Goal: Information Seeking & Learning: Check status

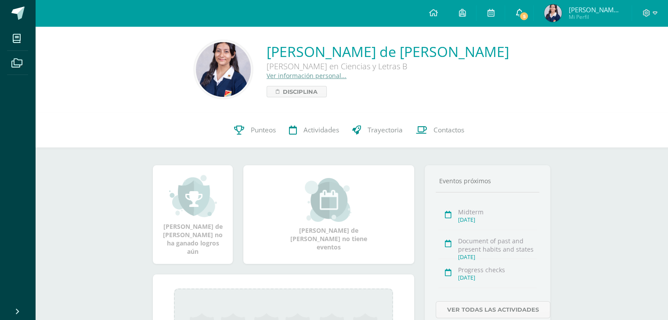
click at [520, 9] on icon at bounding box center [518, 13] width 7 height 8
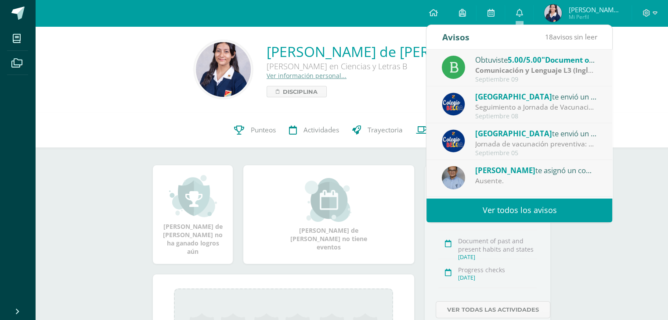
click at [561, 71] on strong "Comunicación y Lenguaje L3 (Inglés) 5" at bounding box center [539, 70] width 128 height 10
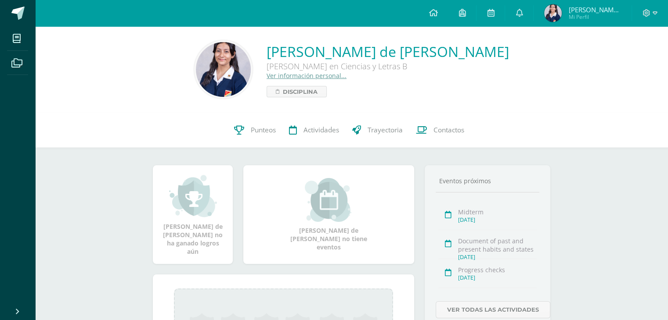
click at [243, 155] on div "Magda Yolanda de Jesús no ha ganado logros aún Magda Yolanda de Jesús no tiene …" at bounding box center [351, 294] width 432 height 293
click at [248, 130] on link "Punteos" at bounding box center [254, 130] width 55 height 35
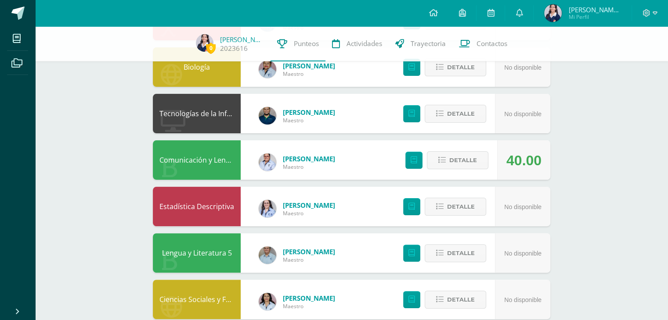
scroll to position [195, 0]
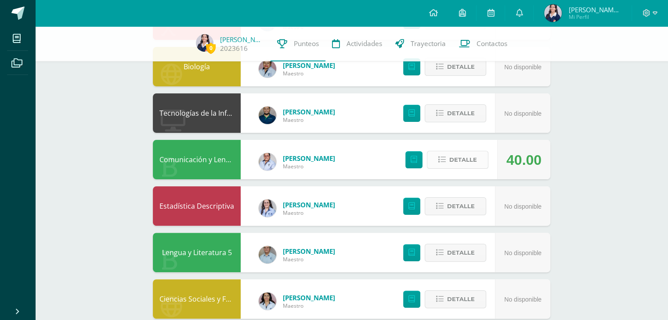
click at [447, 162] on button "Detalle" at bounding box center [457, 160] width 61 height 18
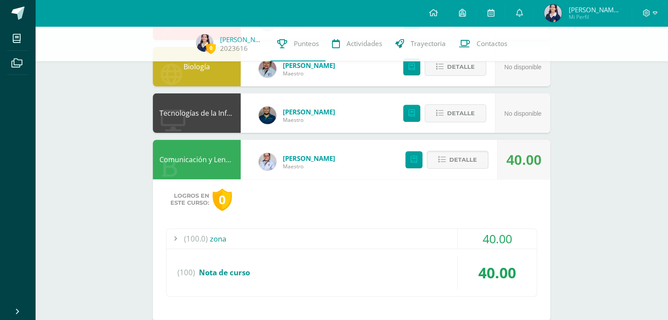
click at [397, 241] on div "(100.0) zona" at bounding box center [351, 239] width 370 height 20
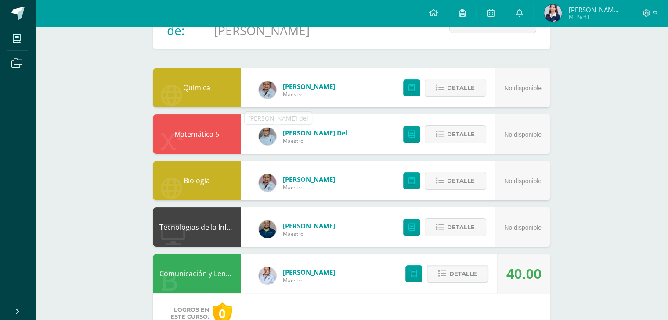
scroll to position [0, 0]
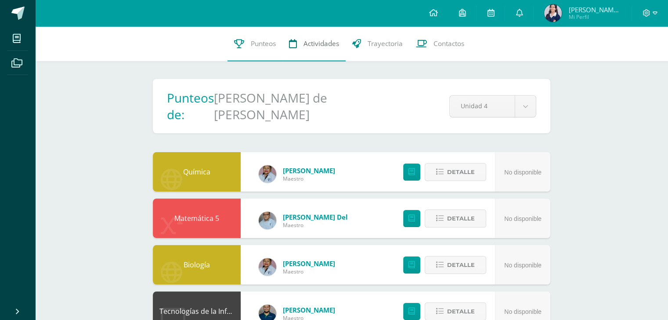
click at [337, 45] on span "Actividades" at bounding box center [321, 43] width 36 height 9
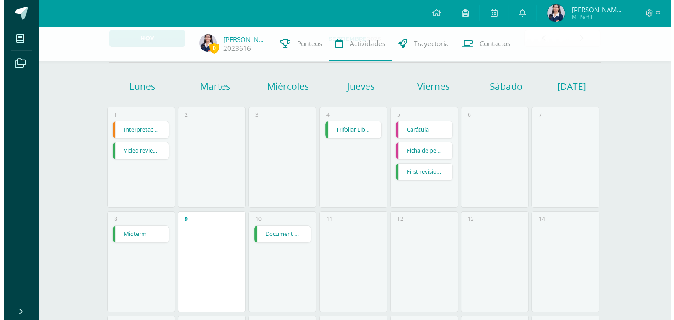
scroll to position [51, 0]
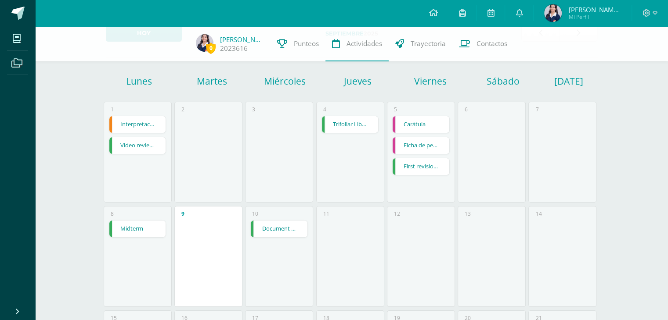
click at [288, 227] on link "Document of past and present habits and states" at bounding box center [279, 229] width 57 height 17
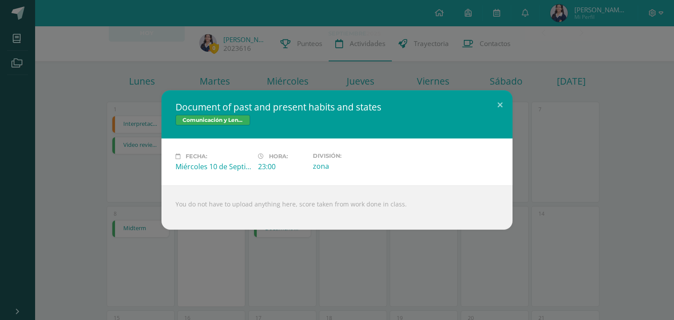
click at [311, 267] on div "Document of past and present habits and states Comunicación y Lenguaje L3 (Ingl…" at bounding box center [337, 160] width 674 height 320
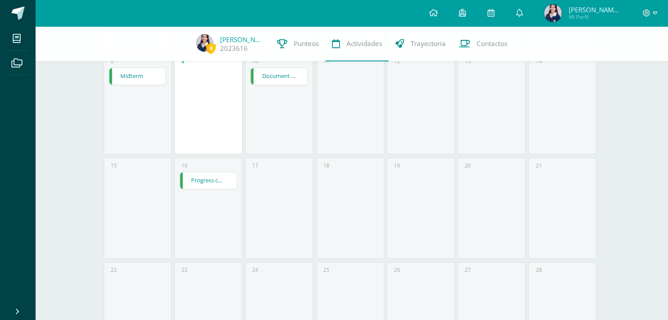
scroll to position [205, 0]
click at [200, 185] on link "Progress checks" at bounding box center [208, 180] width 57 height 17
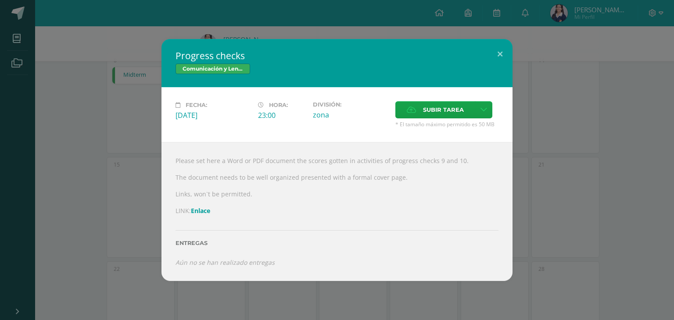
click at [202, 214] on link "Enlace" at bounding box center [200, 211] width 19 height 8
click at [443, 105] on span "Subir tarea" at bounding box center [443, 110] width 41 height 16
click at [0, 0] on input "Subir tarea" at bounding box center [0, 0] width 0 height 0
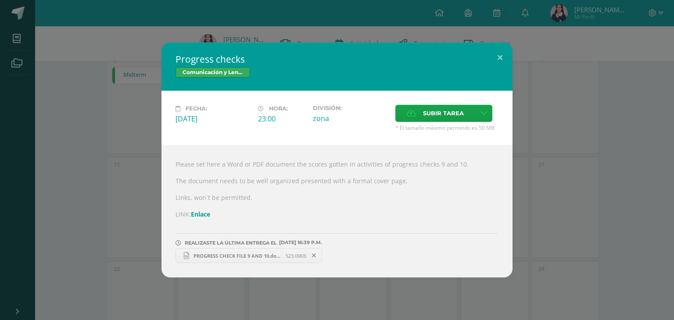
click at [561, 164] on div "Progress checks Comunicación y Lenguaje L3 (Inglés) 5 Fecha: Martes 16 de Septi…" at bounding box center [337, 160] width 667 height 235
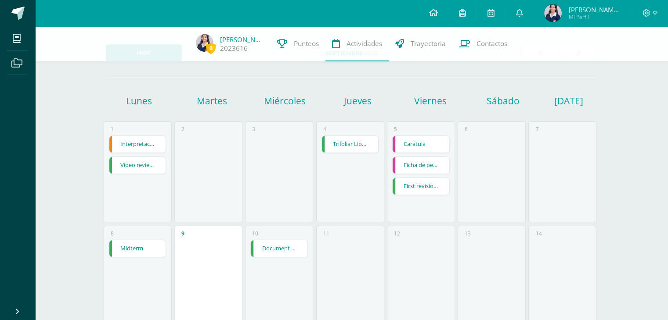
scroll to position [0, 0]
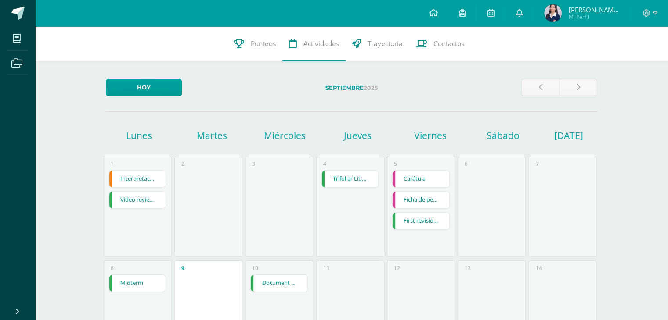
click at [281, 280] on link "Document of past and present habits and states" at bounding box center [279, 283] width 57 height 17
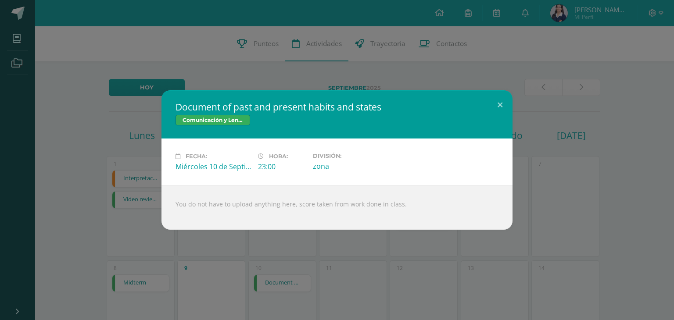
click at [281, 280] on div "Document of past and present habits and states Comunicación y Lenguaje L3 (Ingl…" at bounding box center [337, 160] width 674 height 320
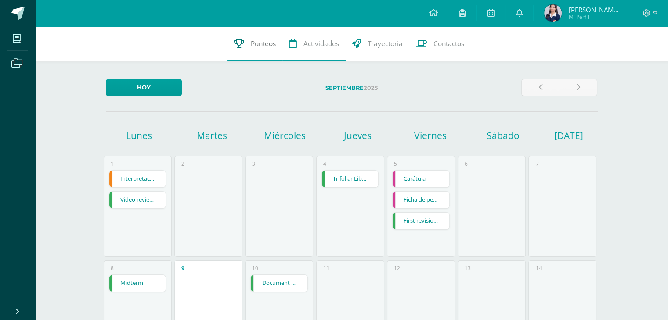
click at [245, 43] on link "Punteos" at bounding box center [254, 43] width 55 height 35
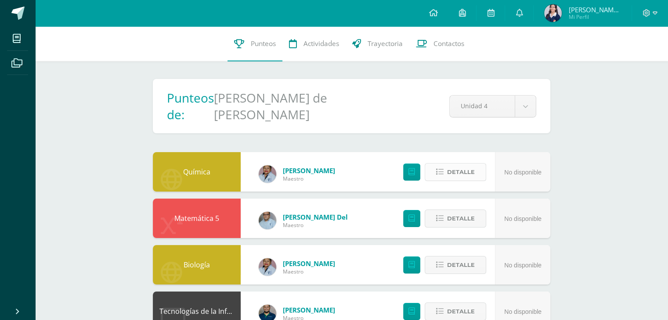
click at [475, 174] on button "Detalle" at bounding box center [455, 172] width 61 height 18
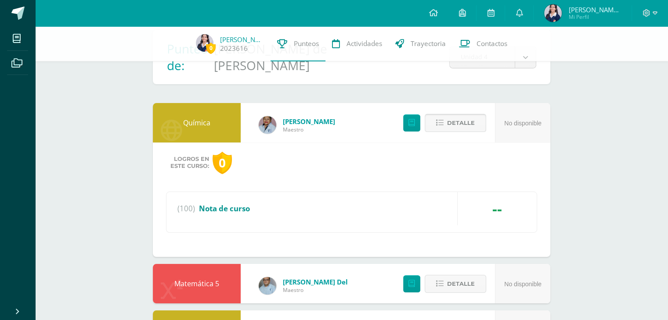
scroll to position [46, 0]
click at [307, 209] on div "(100) Nota de curso" at bounding box center [351, 208] width 370 height 33
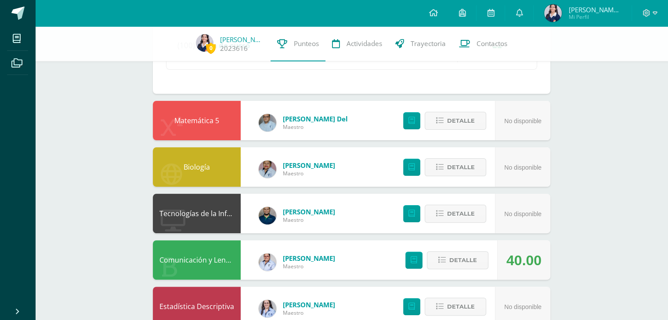
scroll to position [209, 0]
click at [445, 130] on div "Detalle" at bounding box center [442, 121] width 105 height 40
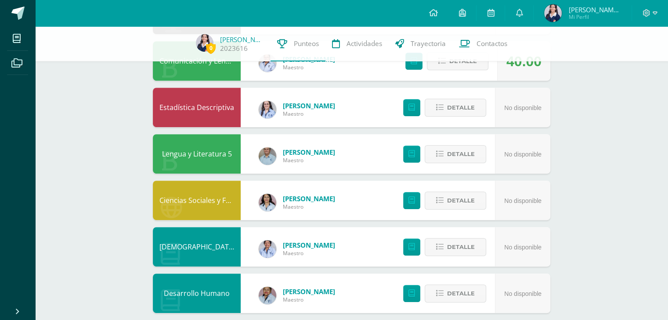
scroll to position [409, 0]
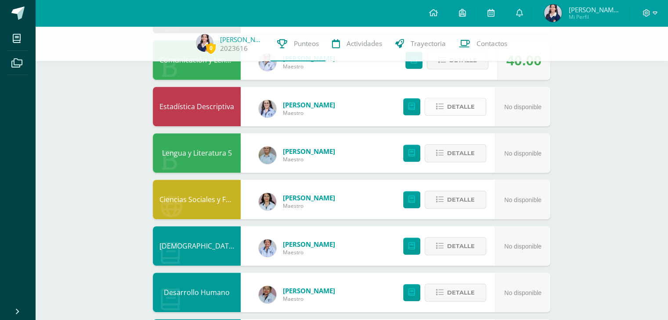
click at [469, 108] on span "Detalle" at bounding box center [461, 107] width 28 height 16
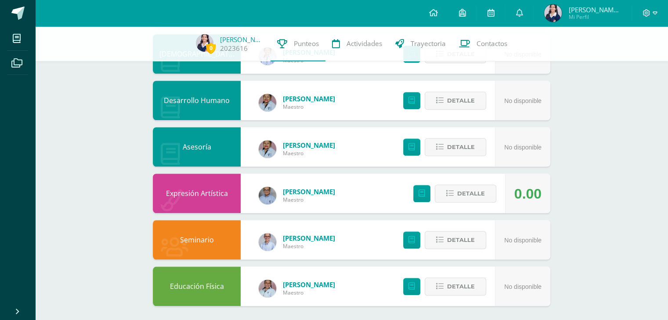
scroll to position [719, 0]
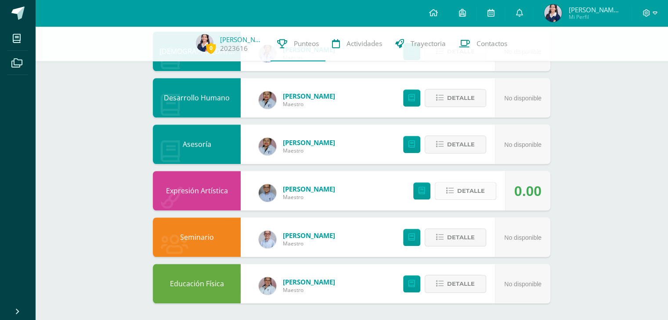
click at [458, 185] on span "Detalle" at bounding box center [471, 191] width 28 height 16
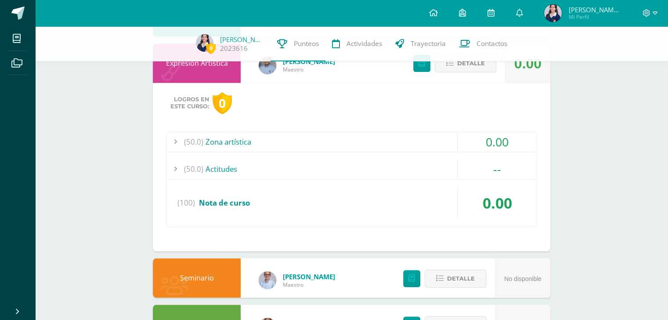
scroll to position [847, 0]
click at [372, 138] on div "(50.0) Zona artística" at bounding box center [351, 142] width 370 height 20
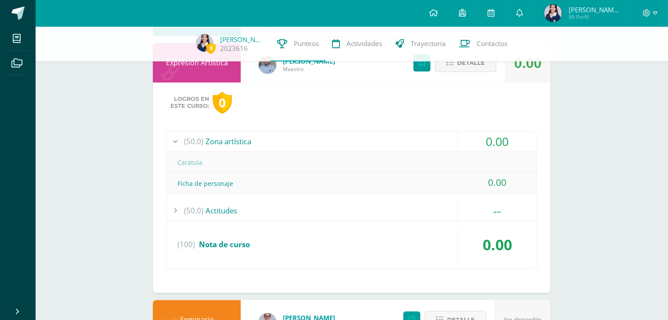
click at [320, 202] on div "(50.0) Actitudes" at bounding box center [351, 211] width 370 height 20
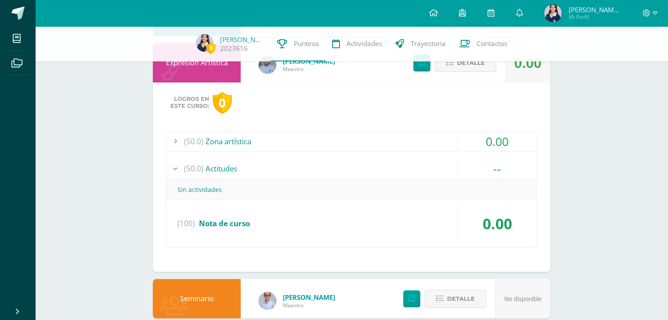
click at [322, 145] on div "(50.0) Zona artística" at bounding box center [351, 142] width 370 height 20
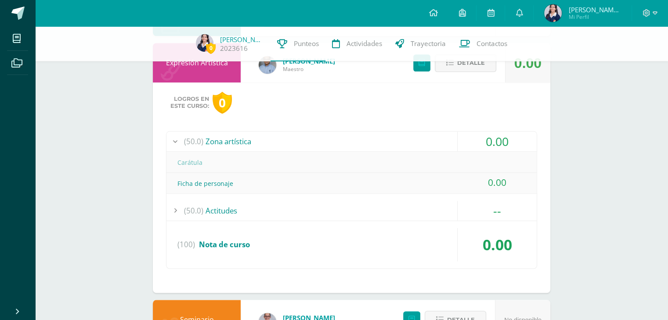
click at [312, 212] on div "(50.0) Actitudes" at bounding box center [351, 211] width 370 height 20
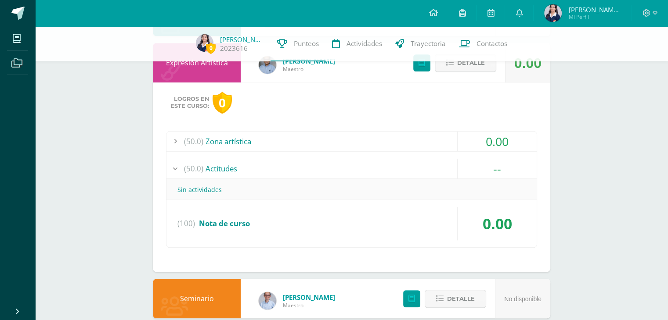
click at [313, 140] on div "(50.0) Zona artística" at bounding box center [351, 142] width 370 height 20
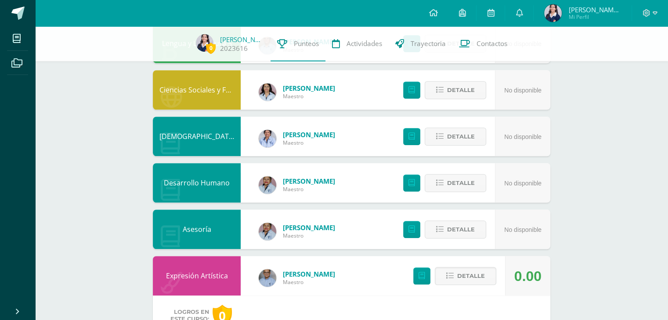
scroll to position [929, 0]
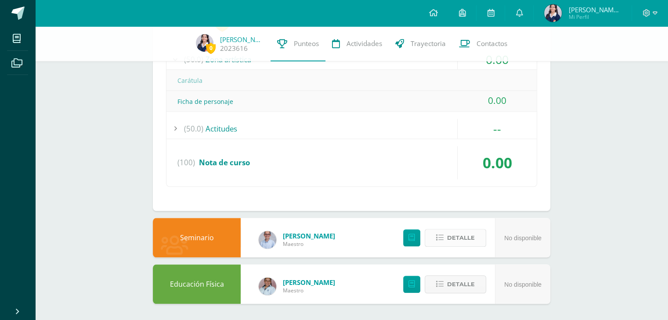
click at [472, 242] on span "Detalle" at bounding box center [461, 238] width 28 height 16
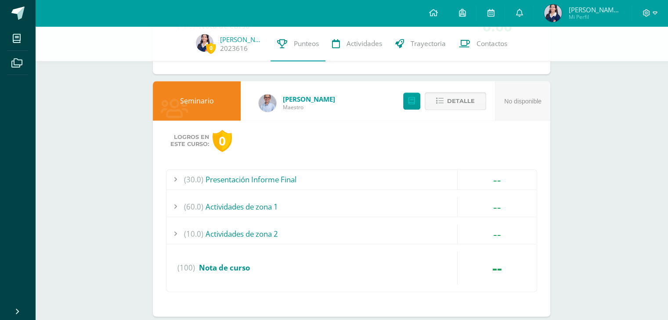
scroll to position [1066, 0]
click at [408, 204] on div "(60.0) Actividades de zona 1" at bounding box center [351, 207] width 370 height 20
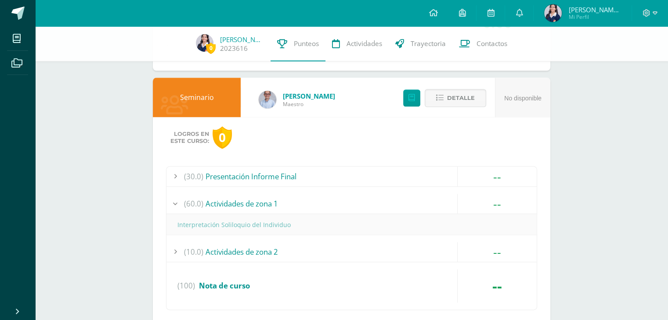
scroll to position [1024, 0]
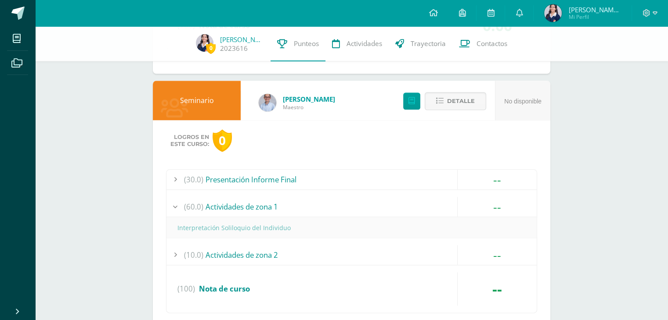
click at [321, 245] on div "(10.0) Actividades de zona 2" at bounding box center [351, 255] width 370 height 20
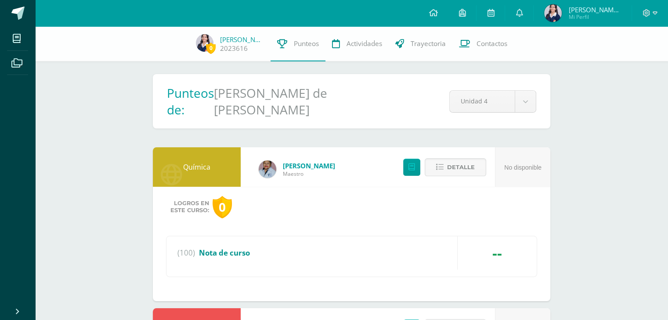
scroll to position [0, 0]
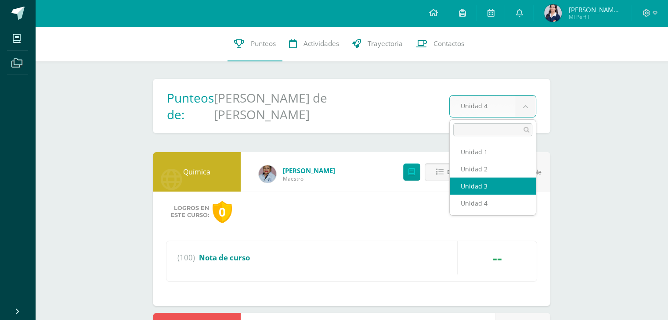
select select "Unidad 3"
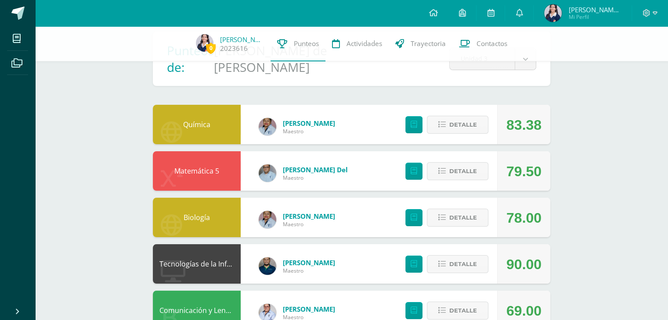
scroll to position [43, 0]
click at [451, 130] on span "Detalle" at bounding box center [463, 125] width 28 height 16
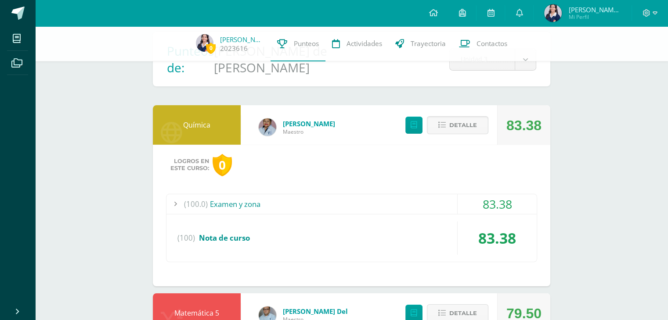
click at [399, 203] on div "(100.0) Examen y zona" at bounding box center [351, 204] width 370 height 20
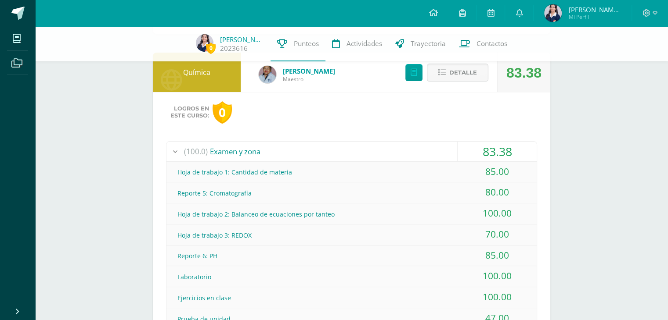
scroll to position [96, 0]
click at [464, 78] on span "Detalle" at bounding box center [463, 73] width 28 height 16
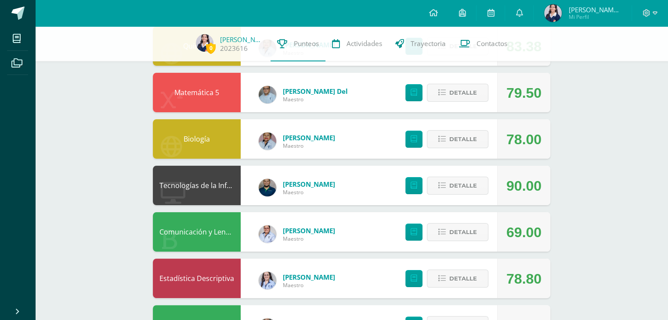
scroll to position [123, 0]
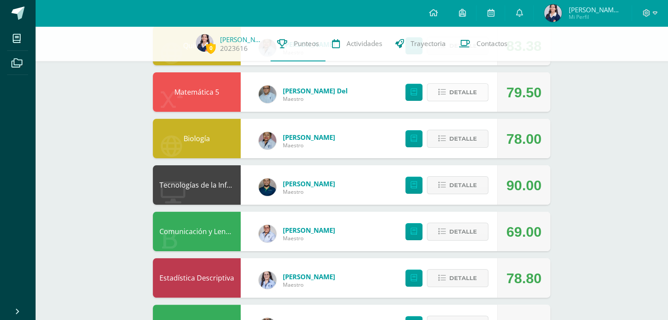
click at [464, 85] on span "Detalle" at bounding box center [463, 92] width 28 height 16
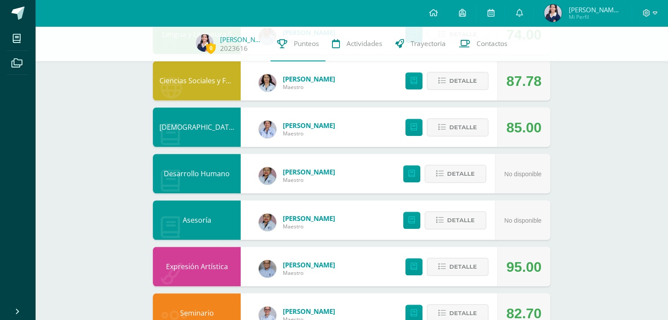
scroll to position [767, 0]
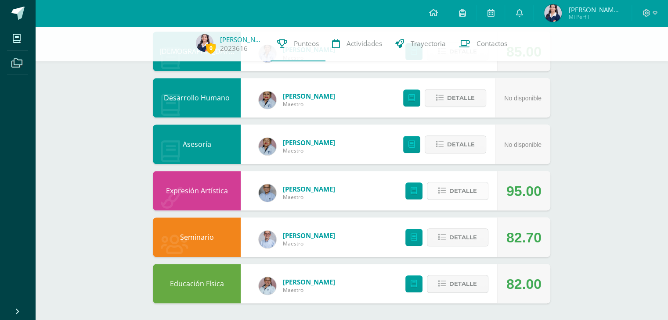
click at [481, 195] on button "Detalle" at bounding box center [457, 191] width 61 height 18
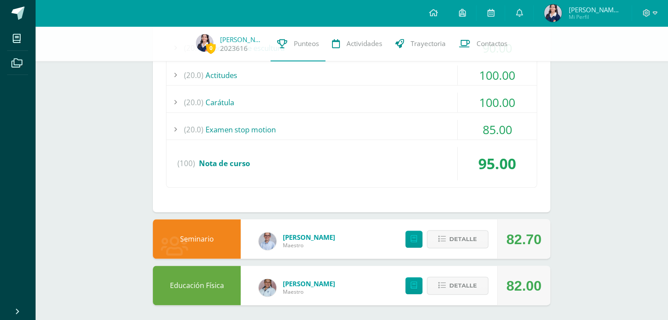
scroll to position [1017, 0]
click at [460, 277] on span "Detalle" at bounding box center [463, 285] width 28 height 16
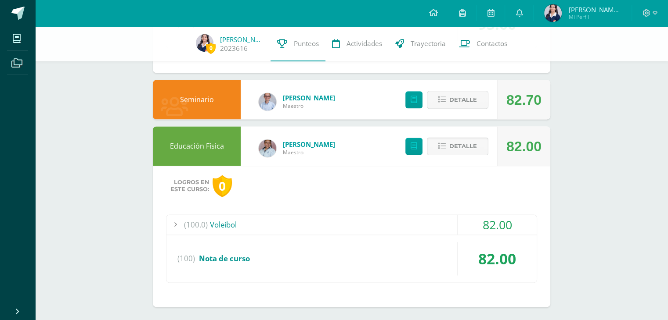
scroll to position [1159, 0]
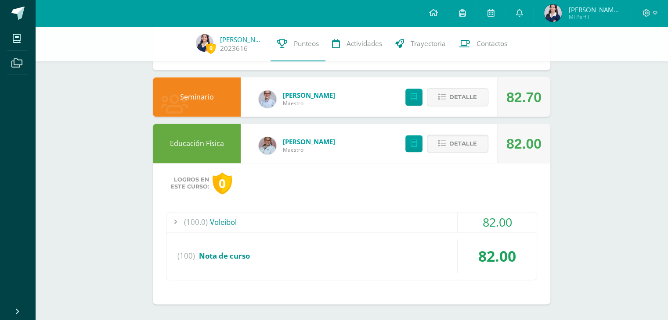
click at [427, 222] on div "(100.0) Voleibol" at bounding box center [351, 222] width 370 height 20
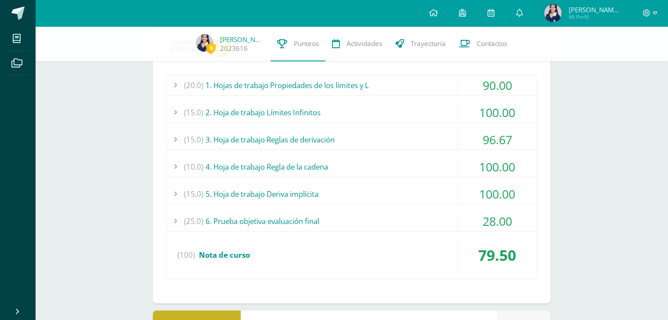
scroll to position [208, 0]
drag, startPoint x: 355, startPoint y: 218, endPoint x: 290, endPoint y: 224, distance: 64.8
click at [290, 224] on div "(25.0) 6. Prueba objetiva evaluación final" at bounding box center [351, 222] width 370 height 20
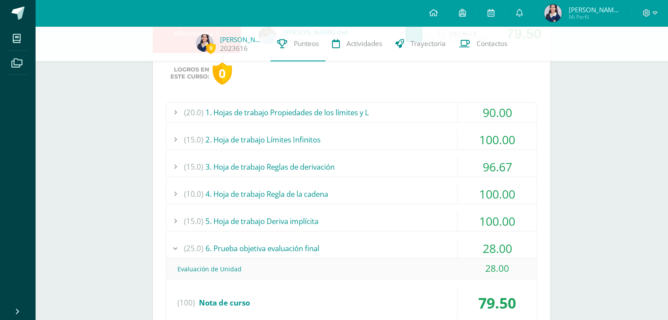
scroll to position [180, 0]
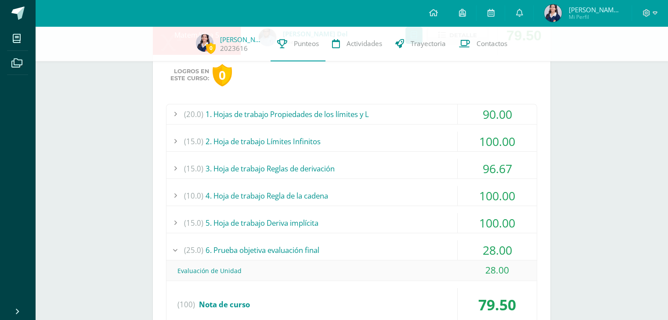
click at [292, 169] on div "(15.0) 3. Hoja de trabajo Reglas de derivación" at bounding box center [351, 169] width 370 height 20
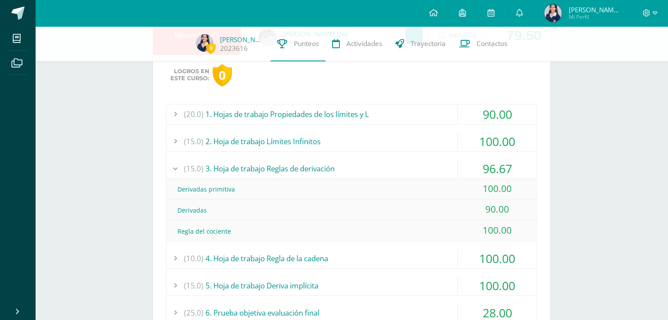
click at [292, 169] on div "(15.0) 3. Hoja de trabajo Reglas de derivación" at bounding box center [351, 169] width 370 height 20
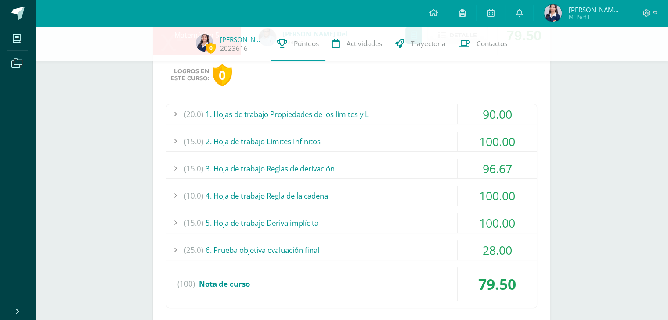
click at [339, 110] on div "(20.0) 1. Hojas de trabajo Propiedades de los límites y L" at bounding box center [351, 114] width 370 height 20
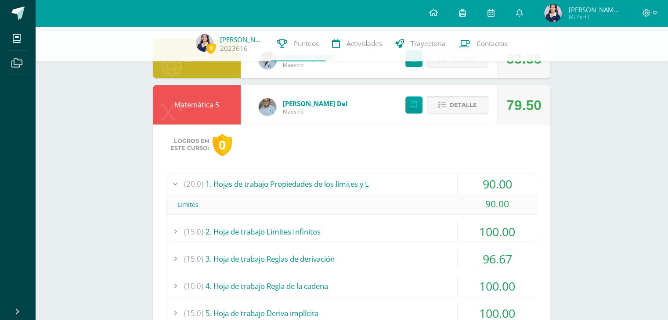
scroll to position [109, 0]
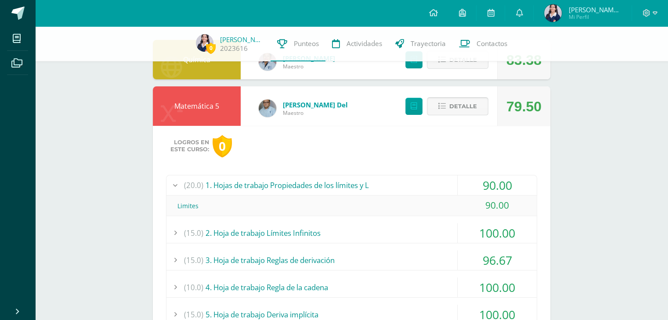
click at [457, 106] on span "Detalle" at bounding box center [463, 106] width 28 height 16
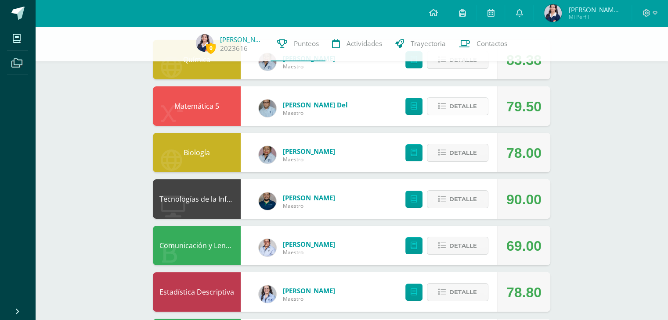
scroll to position [0, 0]
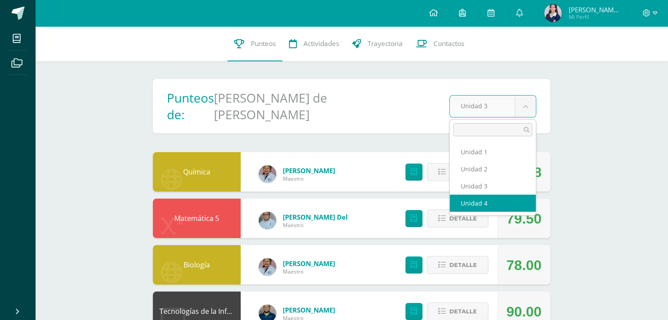
select select "Unidad 4"
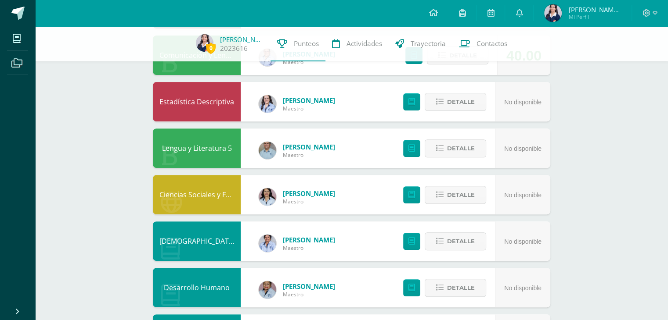
scroll to position [243, 0]
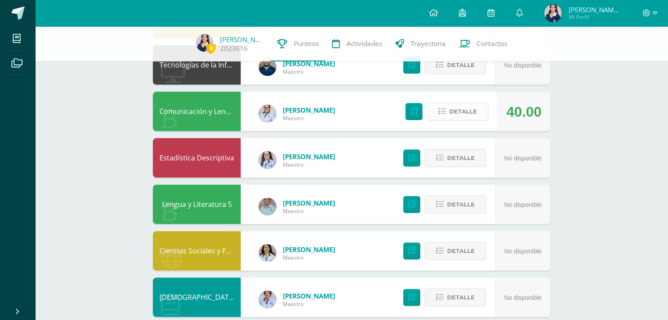
drag, startPoint x: 479, startPoint y: 117, endPoint x: 462, endPoint y: 110, distance: 18.5
click at [462, 110] on span "Detalle" at bounding box center [463, 112] width 28 height 16
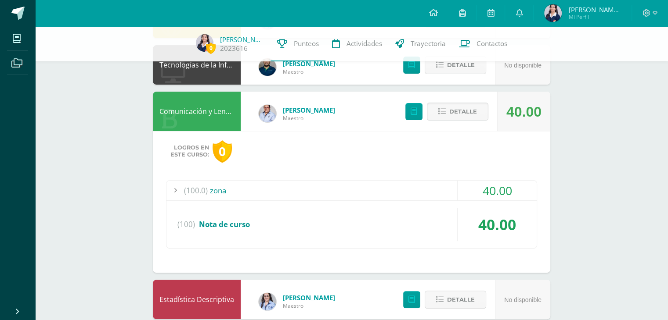
click at [414, 181] on div "(100.0) zona" at bounding box center [351, 191] width 370 height 20
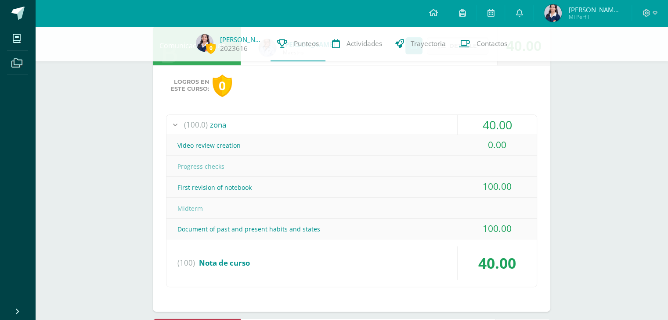
scroll to position [313, 0]
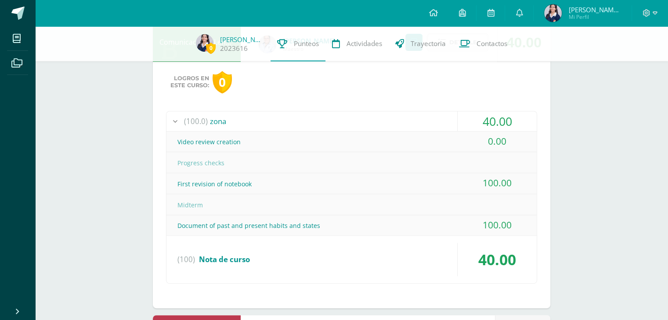
click at [385, 126] on div "(100.0) zona" at bounding box center [351, 122] width 370 height 20
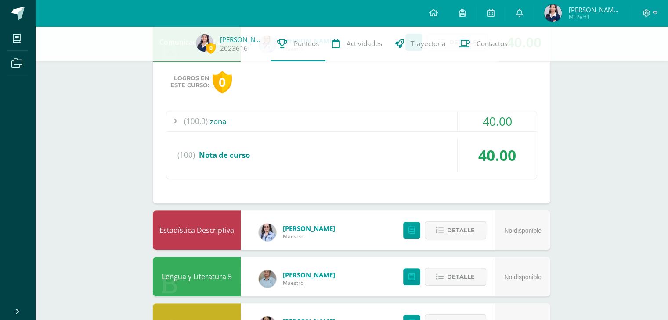
scroll to position [304, 0]
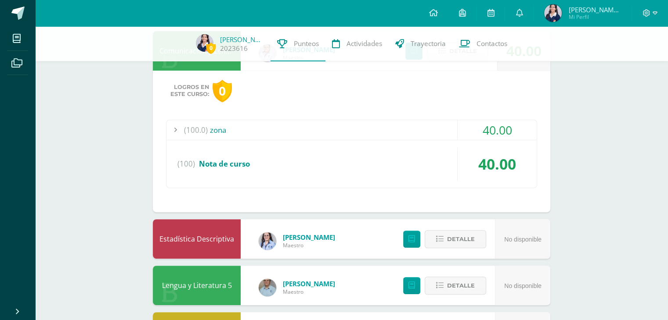
click at [365, 129] on div "(100.0) zona" at bounding box center [351, 130] width 370 height 20
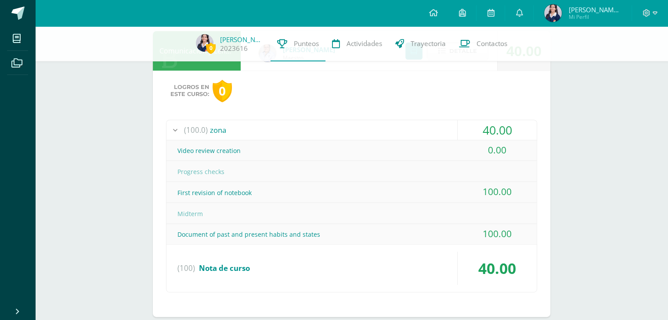
click at [431, 131] on div "(100.0) zona" at bounding box center [351, 130] width 370 height 20
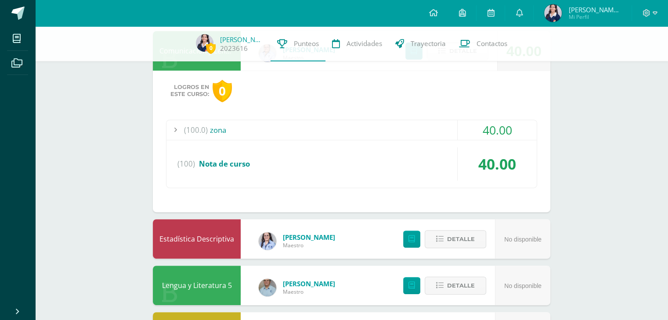
scroll to position [245, 0]
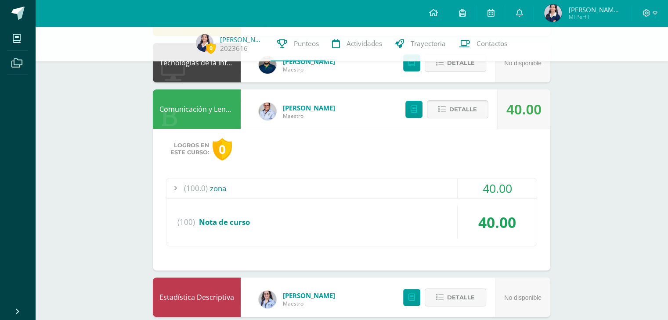
click at [466, 115] on span "Detalle" at bounding box center [463, 109] width 28 height 16
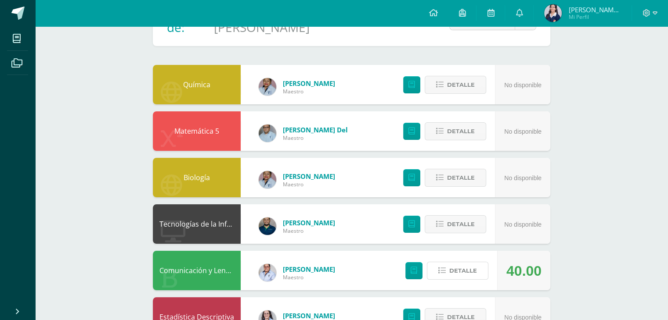
scroll to position [0, 0]
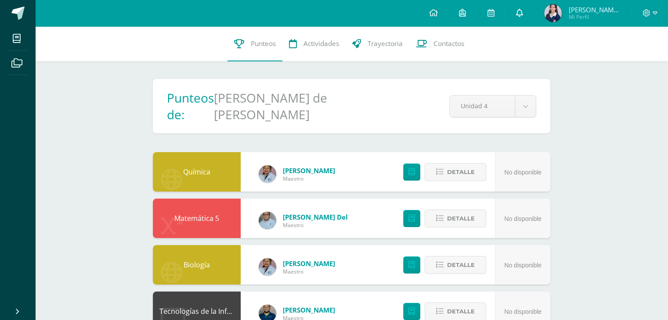
click at [514, 17] on link at bounding box center [519, 13] width 28 height 26
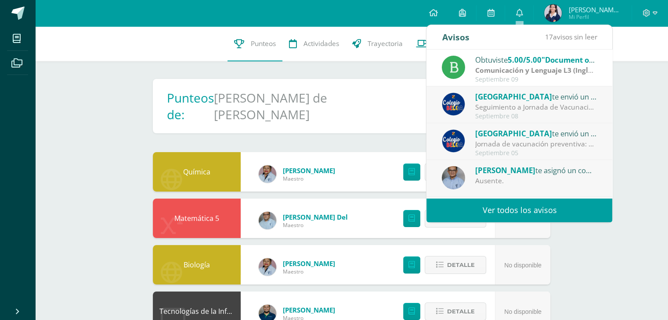
click at [535, 271] on div "No disponible" at bounding box center [522, 266] width 37 height 40
